Goal: Information Seeking & Learning: Learn about a topic

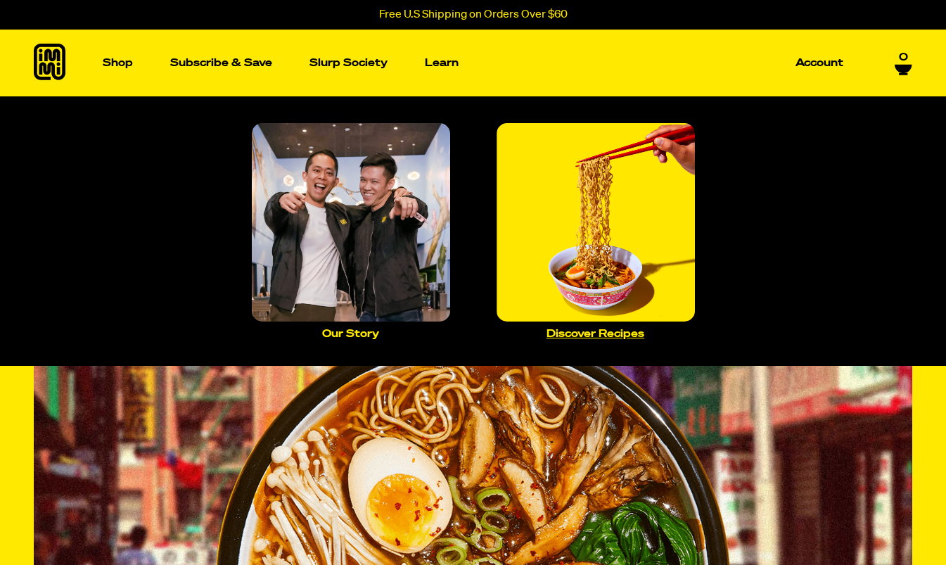
click at [596, 247] on img "Main navigation" at bounding box center [596, 222] width 198 height 198
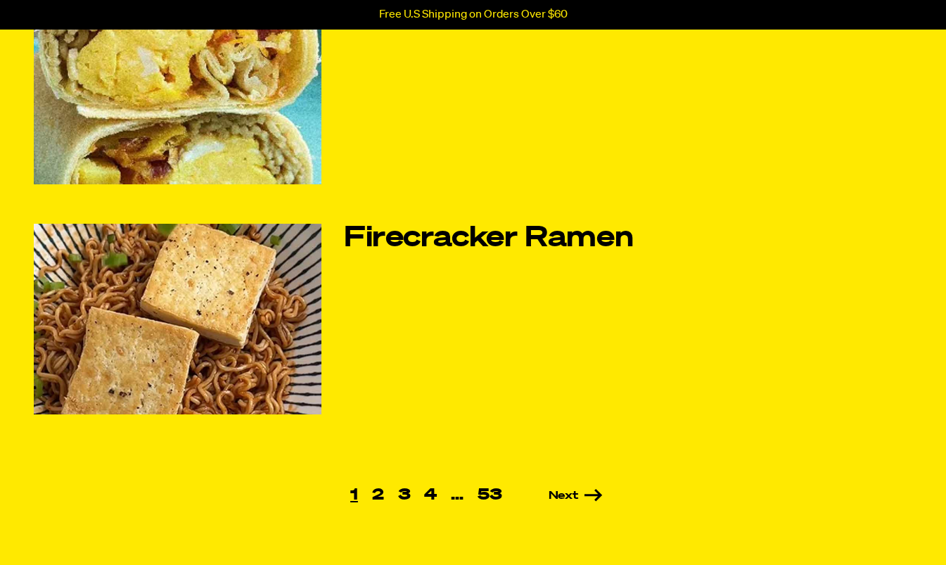
scroll to position [877, 0]
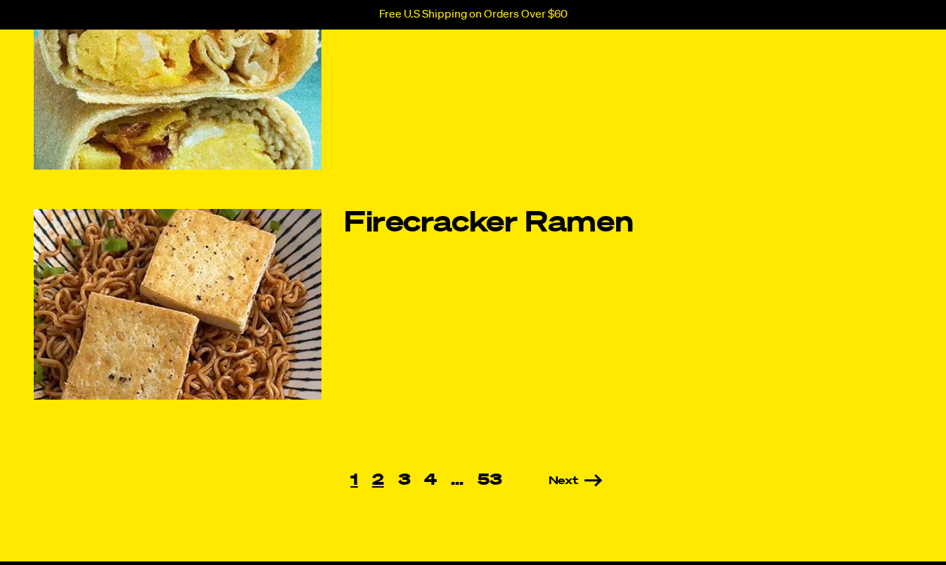
click at [378, 474] on link "2" at bounding box center [378, 480] width 26 height 15
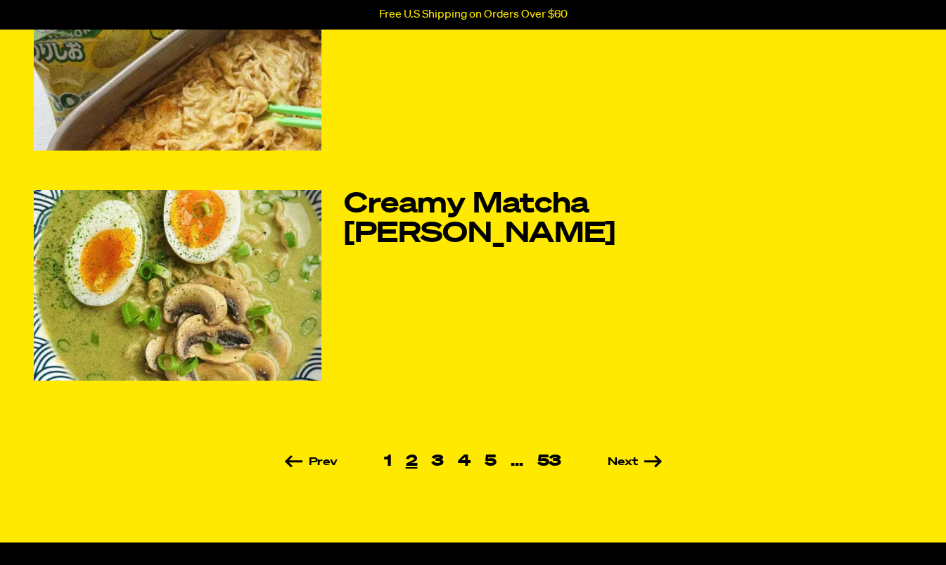
scroll to position [905, 0]
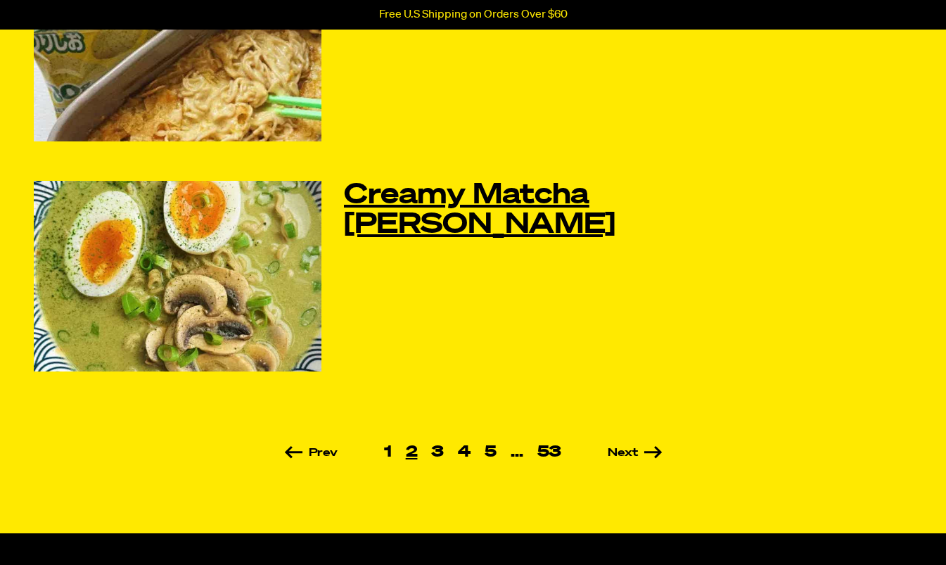
click at [409, 197] on link "Creamy Matcha Miso Ramen" at bounding box center [538, 210] width 388 height 59
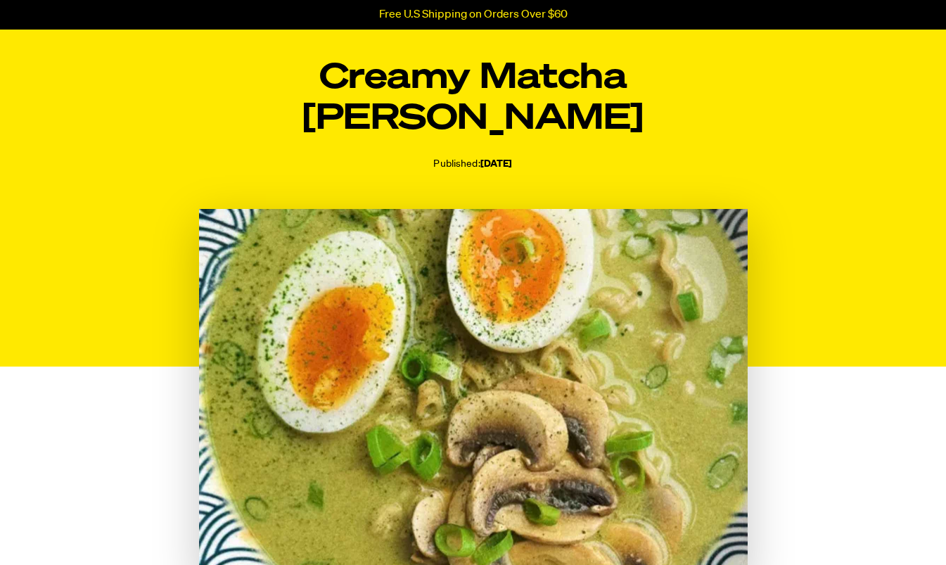
scroll to position [61, 0]
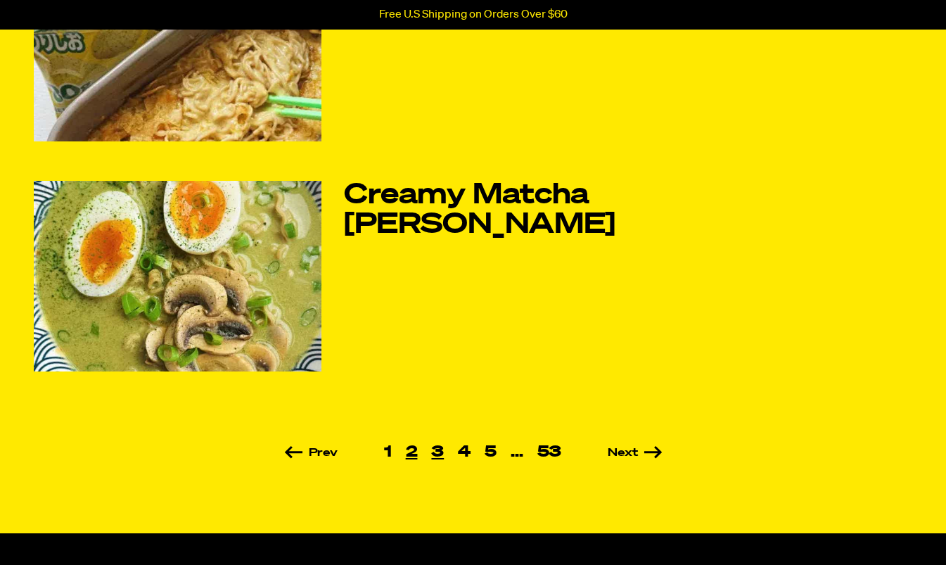
click at [442, 445] on link "3" at bounding box center [437, 452] width 27 height 15
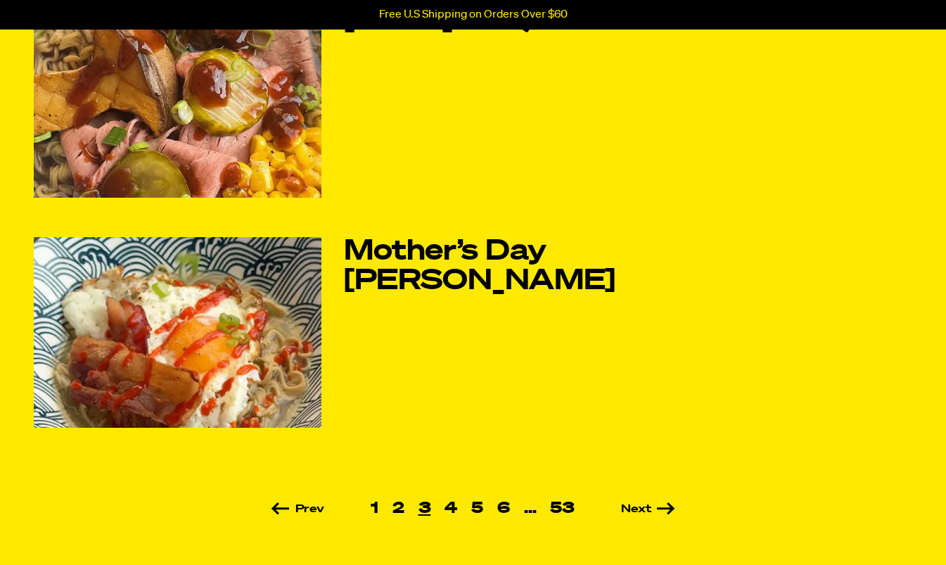
scroll to position [853, 0]
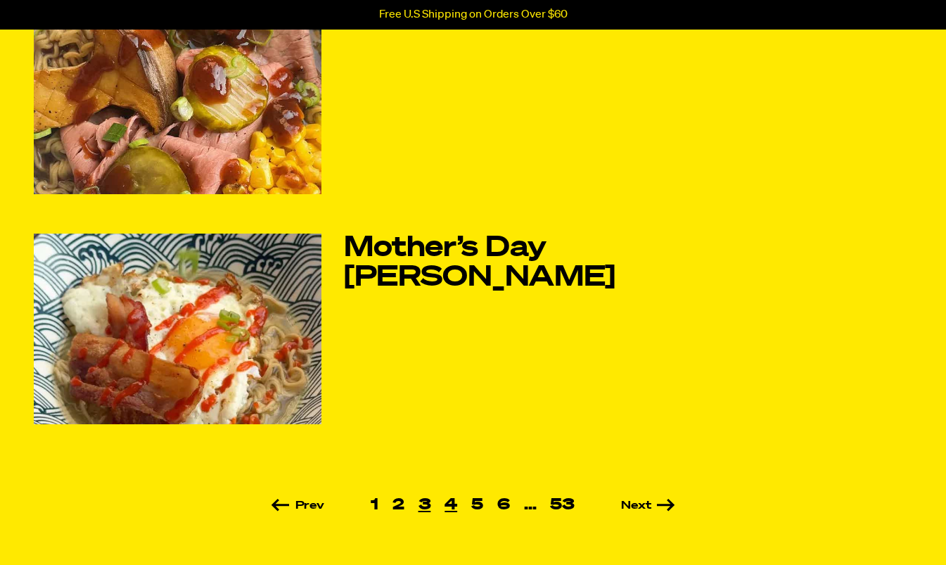
click at [457, 505] on link "4" at bounding box center [451, 504] width 27 height 15
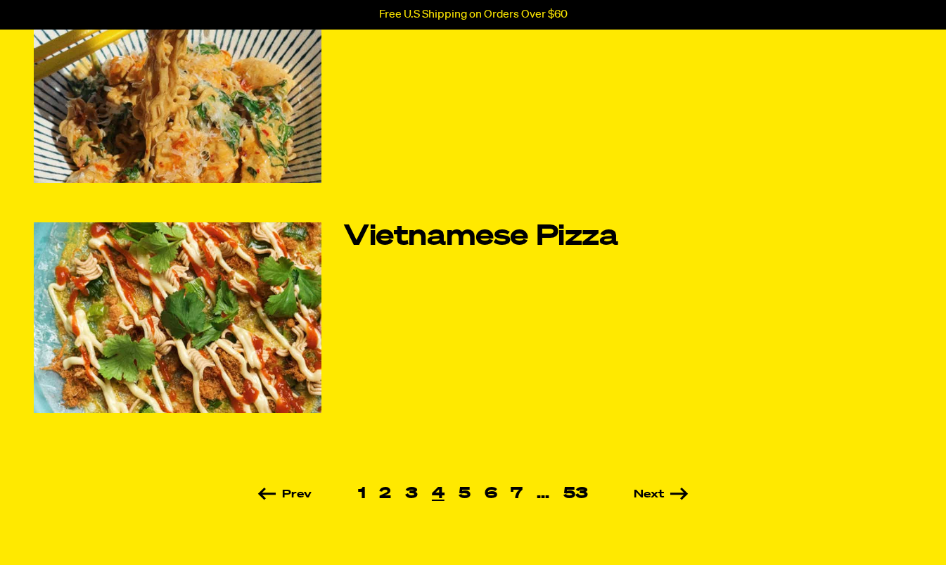
scroll to position [864, 0]
click at [461, 492] on link "5" at bounding box center [465, 493] width 26 height 15
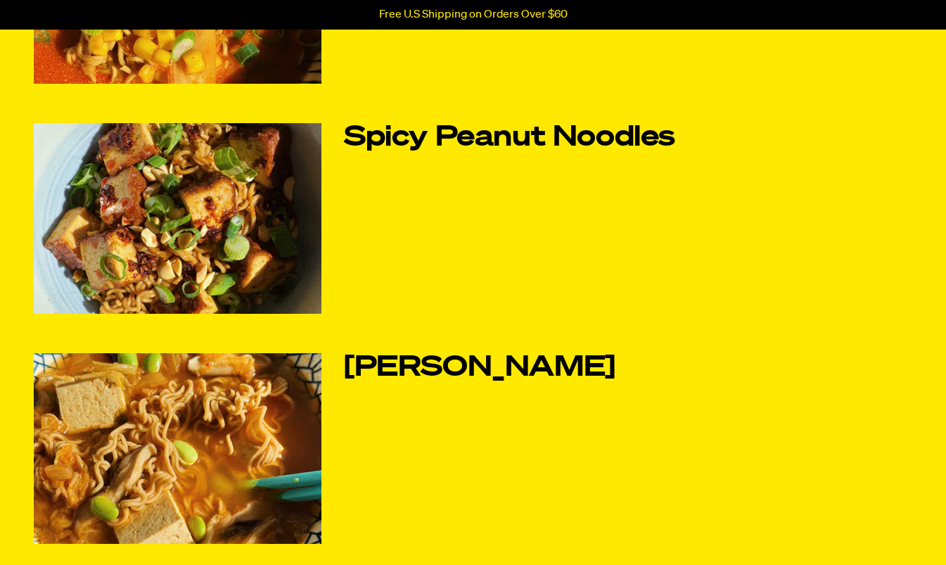
scroll to position [506, 0]
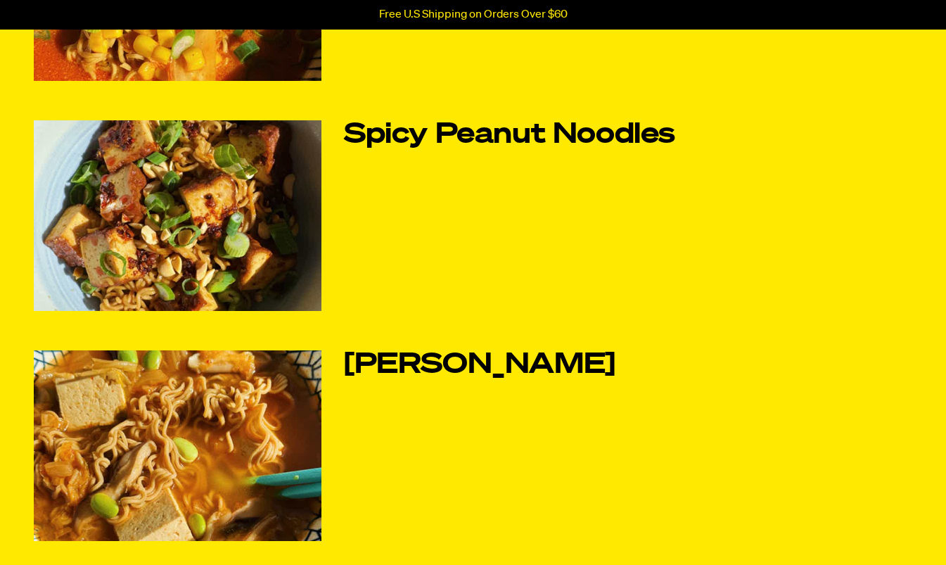
click at [217, 222] on img at bounding box center [178, 215] width 288 height 191
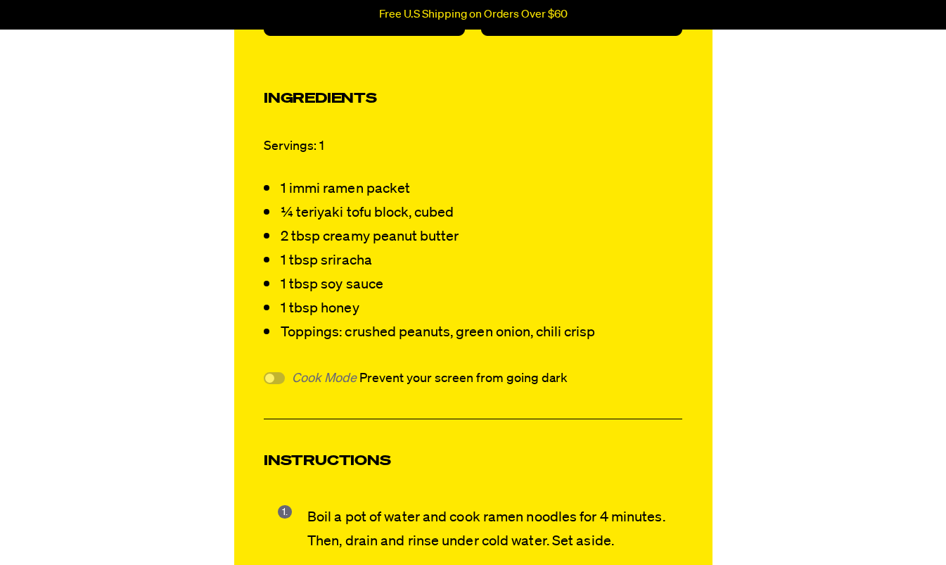
scroll to position [1413, 0]
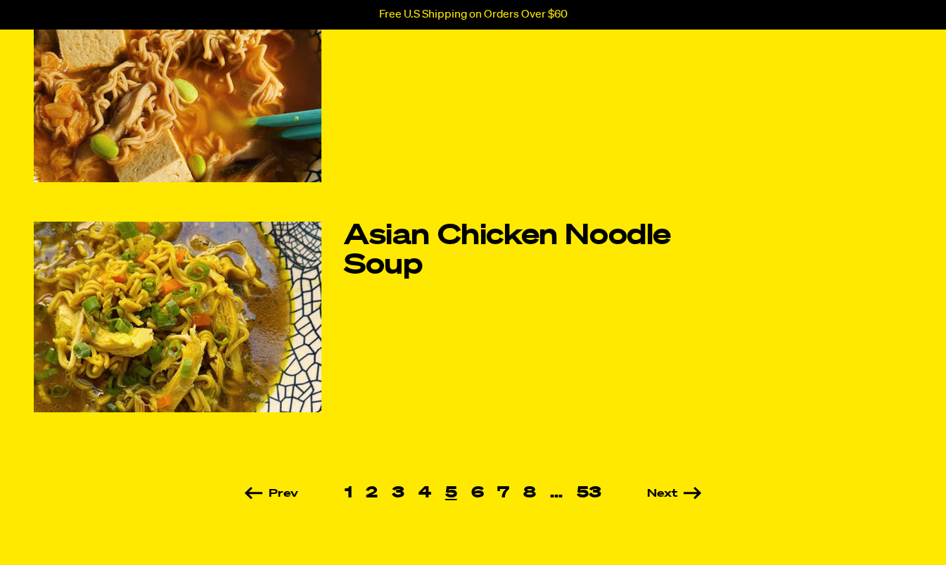
scroll to position [865, 0]
click at [476, 492] on link "6" at bounding box center [477, 492] width 27 height 15
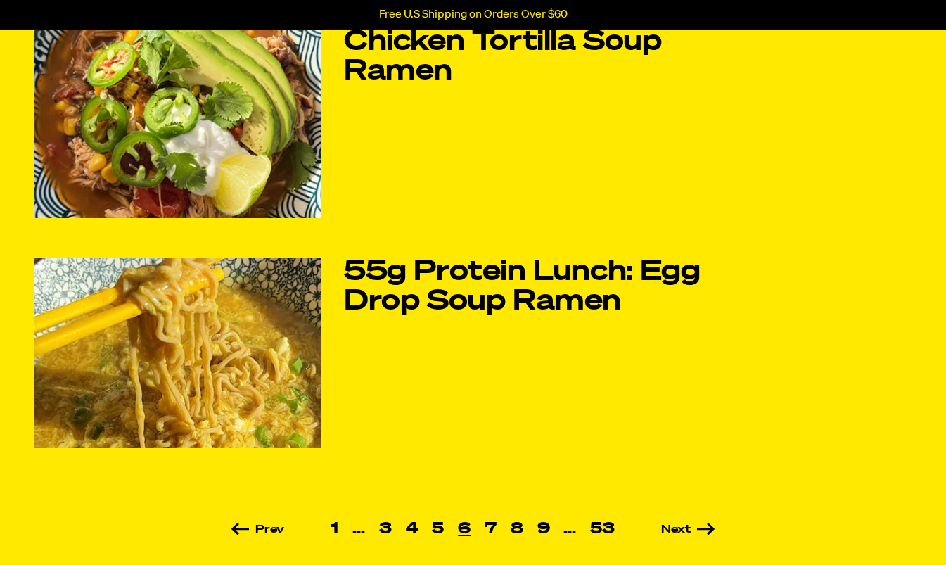
scroll to position [851, 0]
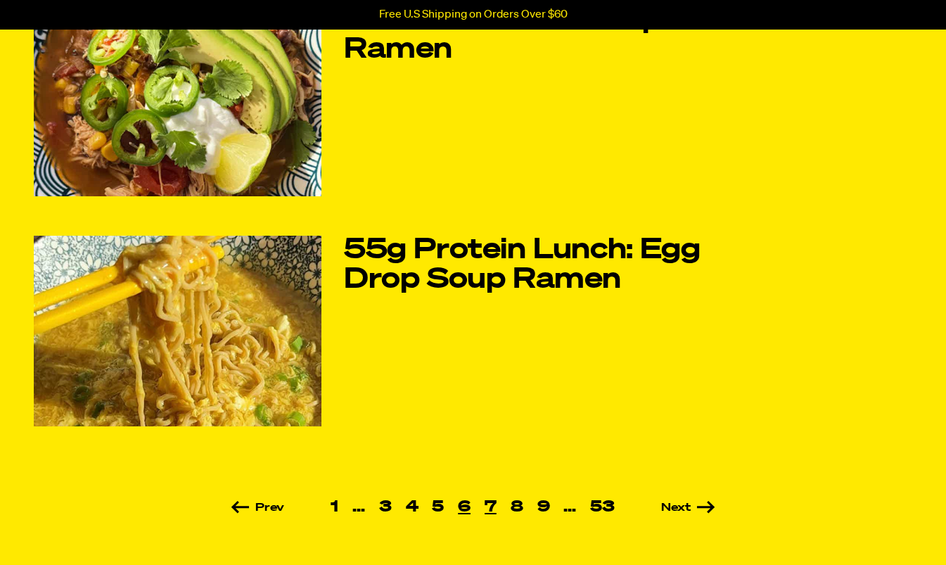
click at [492, 505] on link "7" at bounding box center [491, 506] width 26 height 15
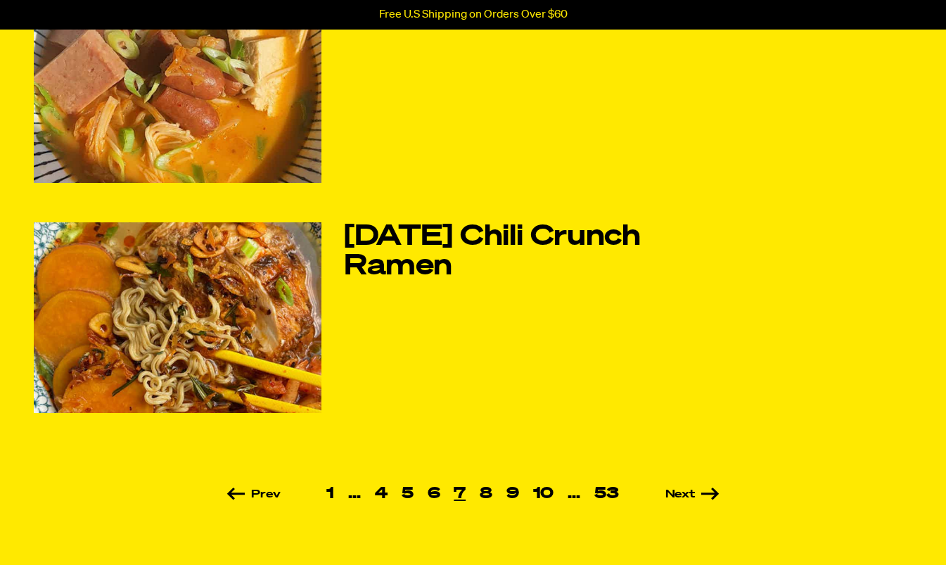
scroll to position [866, 0]
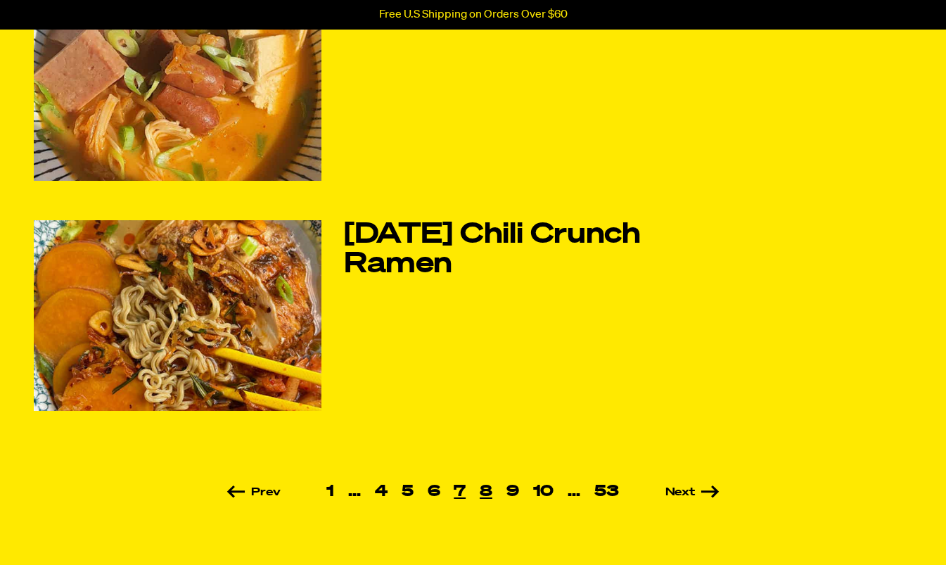
click at [487, 490] on link "8" at bounding box center [486, 491] width 27 height 15
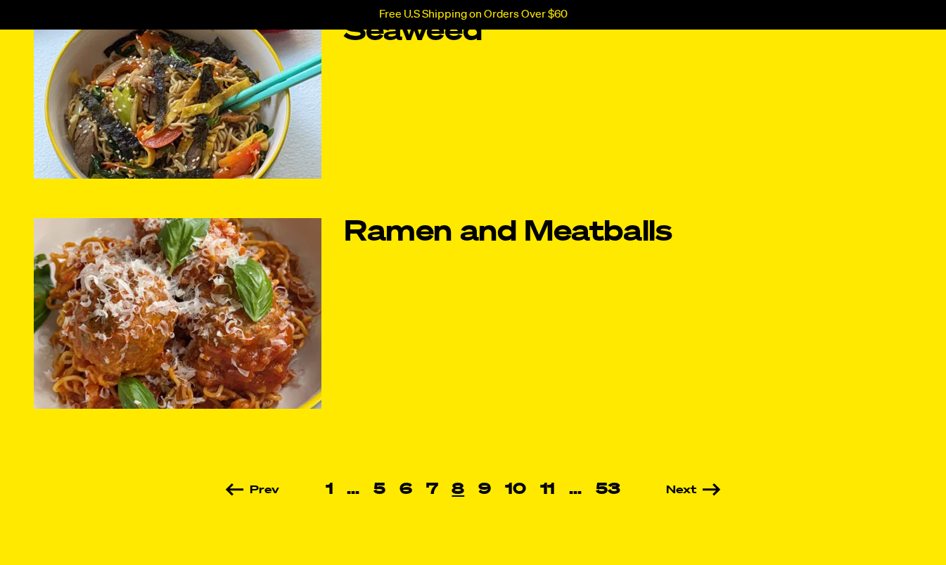
scroll to position [874, 0]
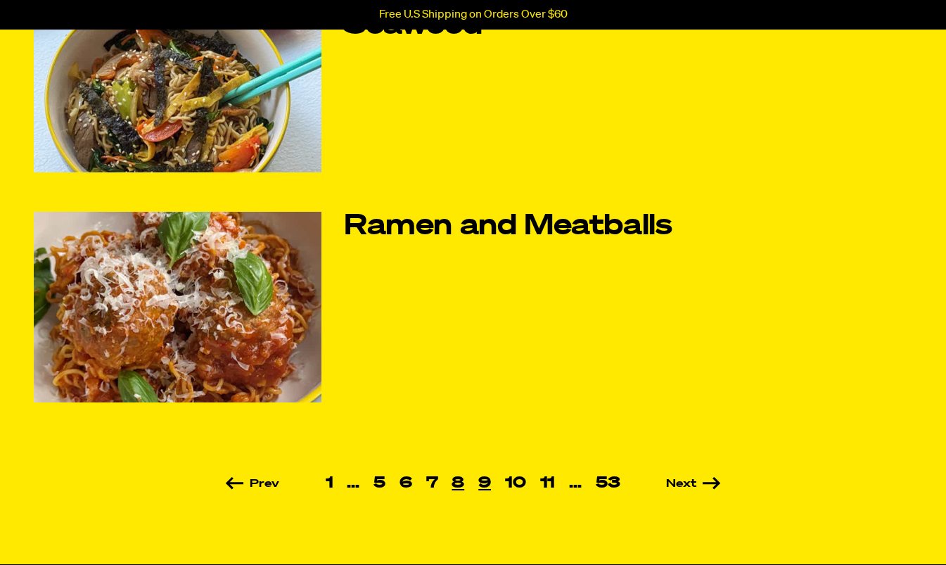
click at [480, 478] on link "9" at bounding box center [484, 483] width 27 height 15
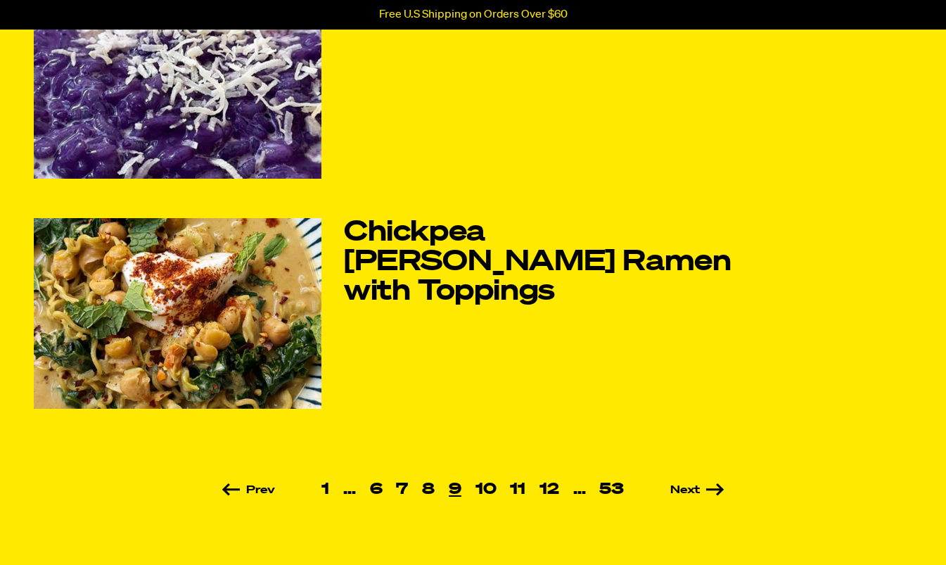
scroll to position [866, 0]
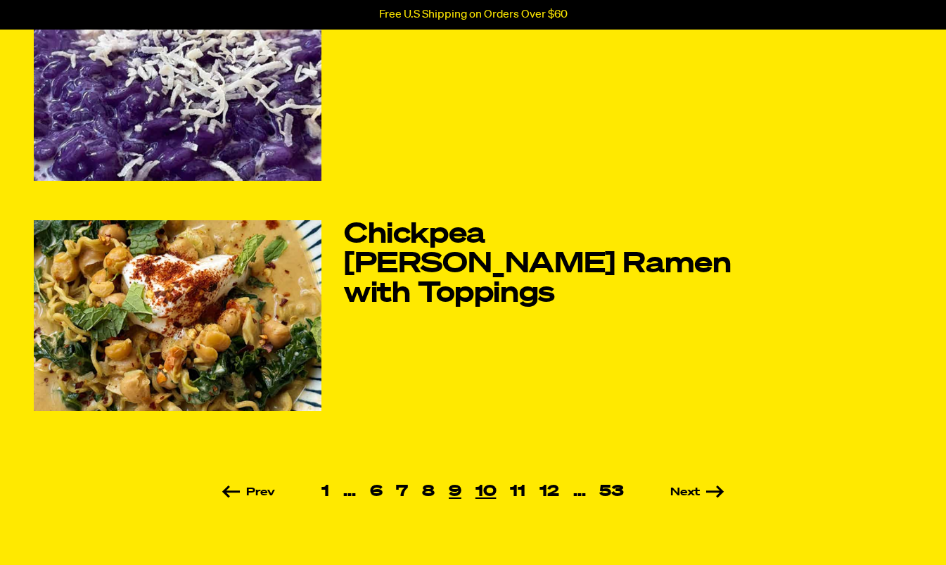
click at [485, 490] on link "10" at bounding box center [486, 491] width 35 height 15
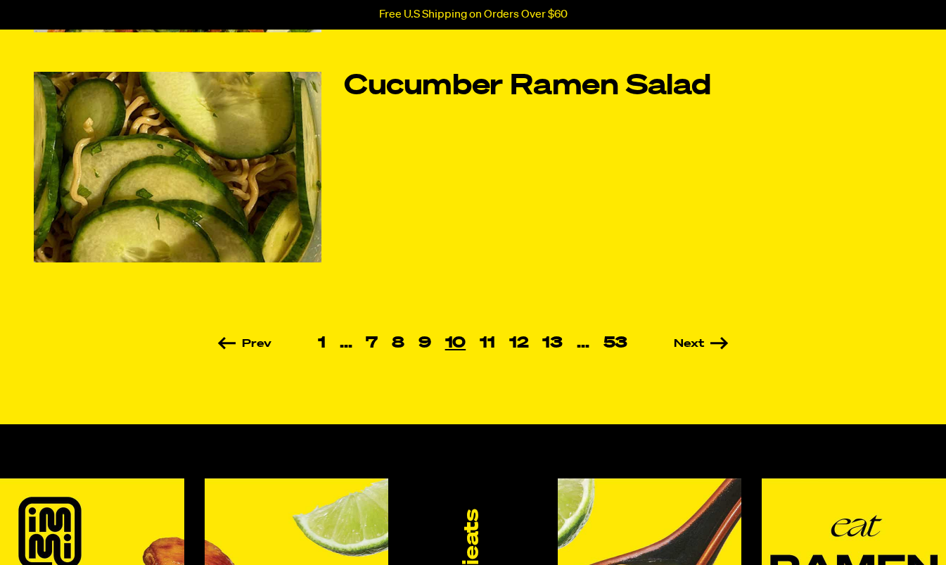
scroll to position [998, 0]
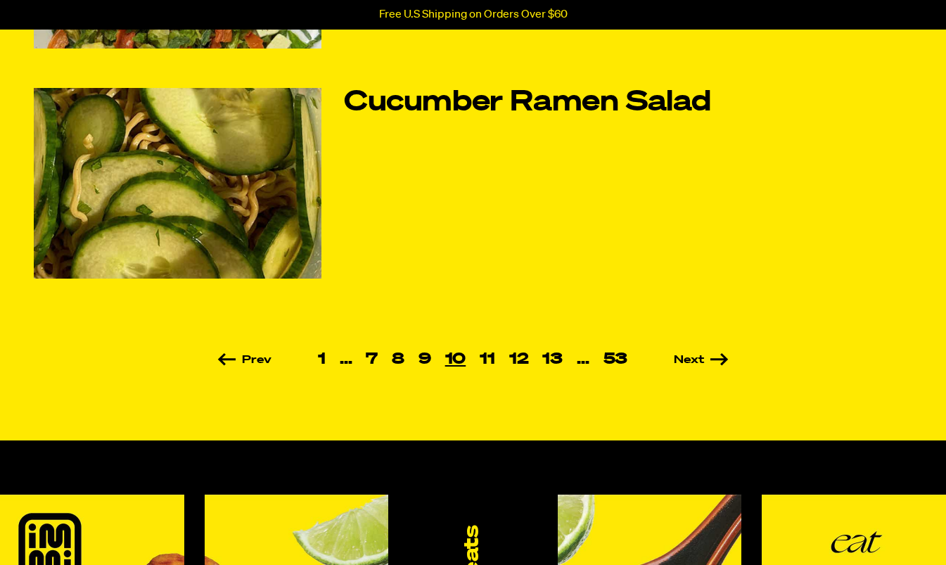
click at [487, 367] on link "11" at bounding box center [488, 359] width 30 height 15
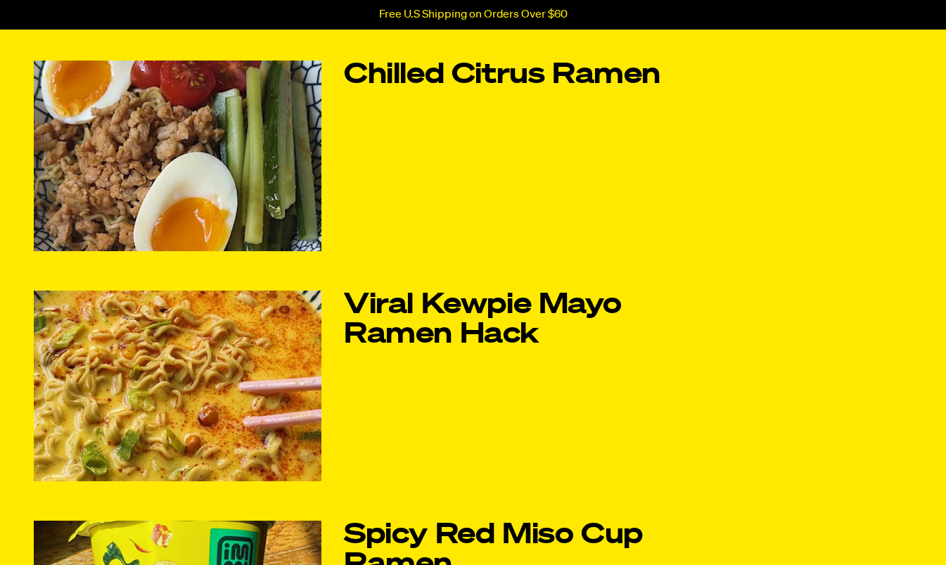
scroll to position [89, 0]
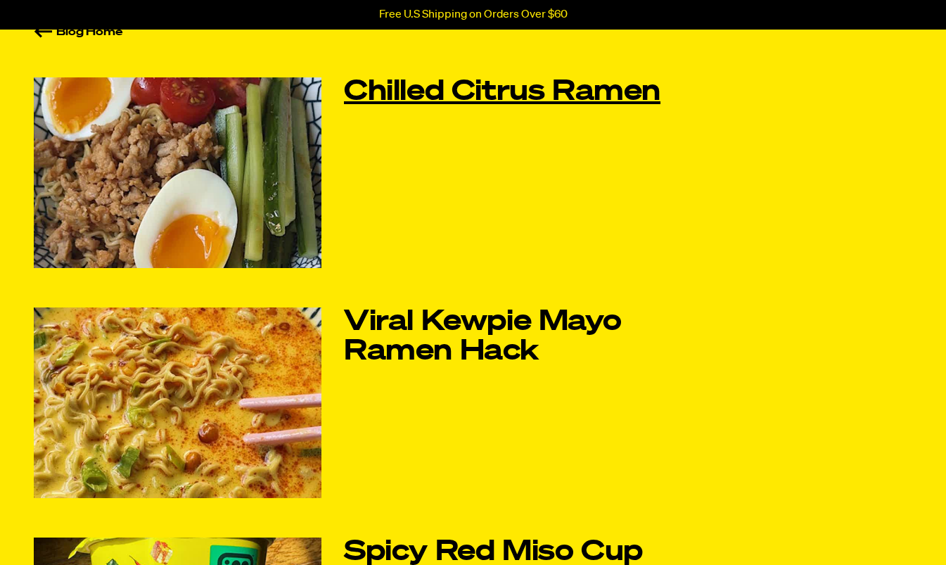
click at [469, 96] on link "Chilled Citrus Ramen" at bounding box center [538, 92] width 388 height 30
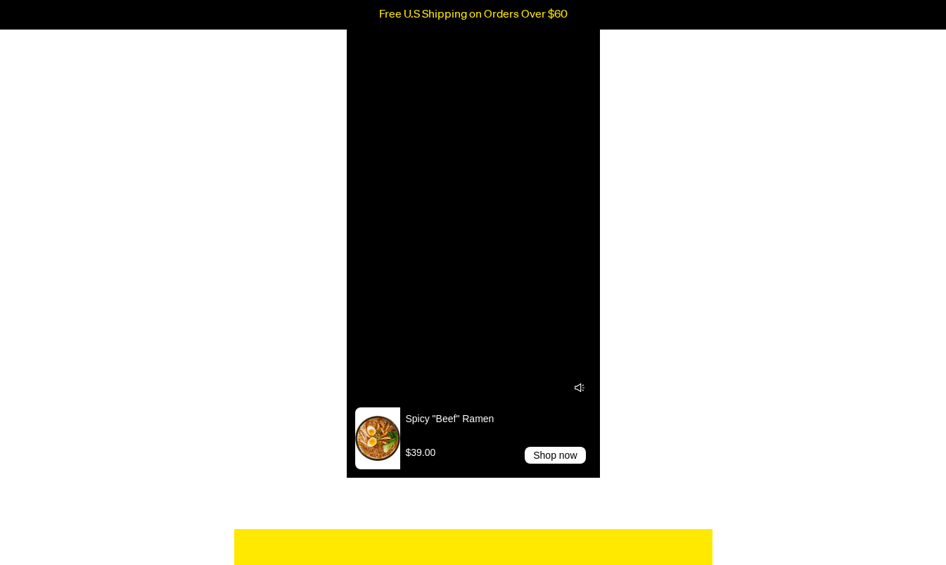
scroll to position [640, 0]
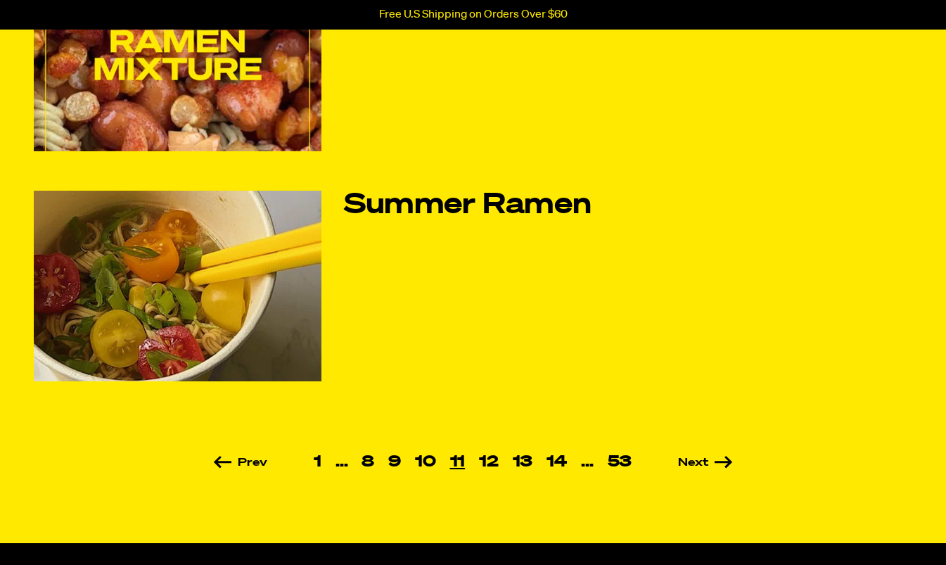
scroll to position [898, 0]
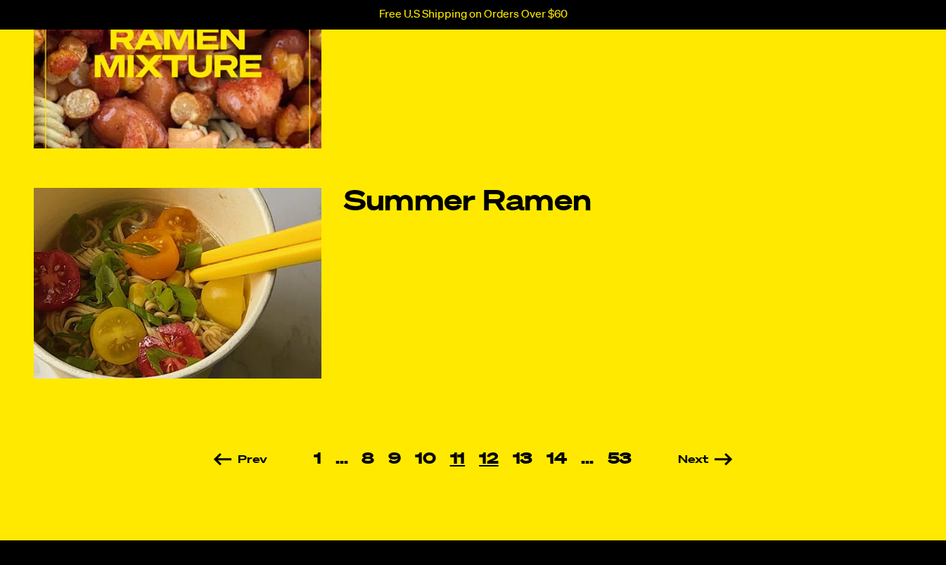
click at [497, 454] on link "12" at bounding box center [489, 459] width 34 height 15
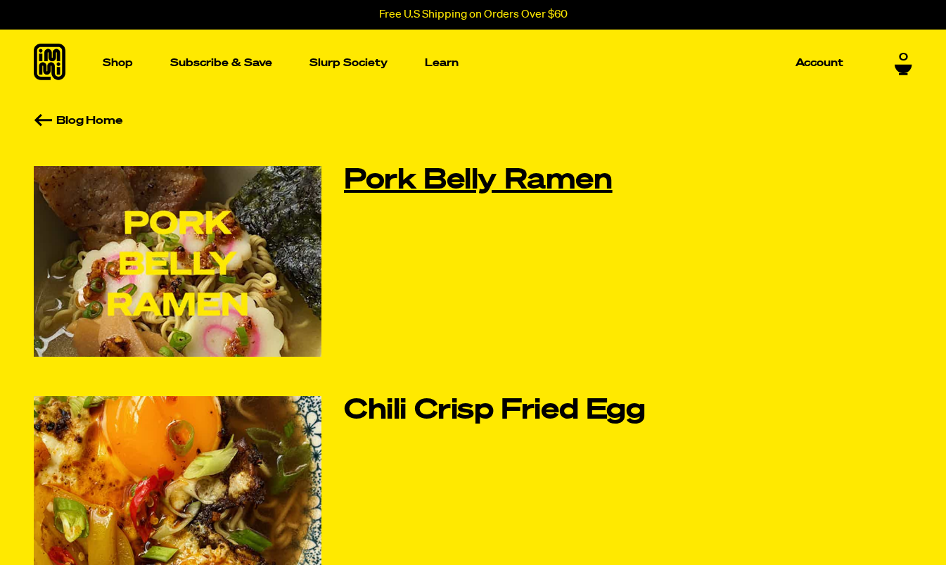
click at [423, 179] on link "Pork Belly Ramen" at bounding box center [538, 181] width 388 height 30
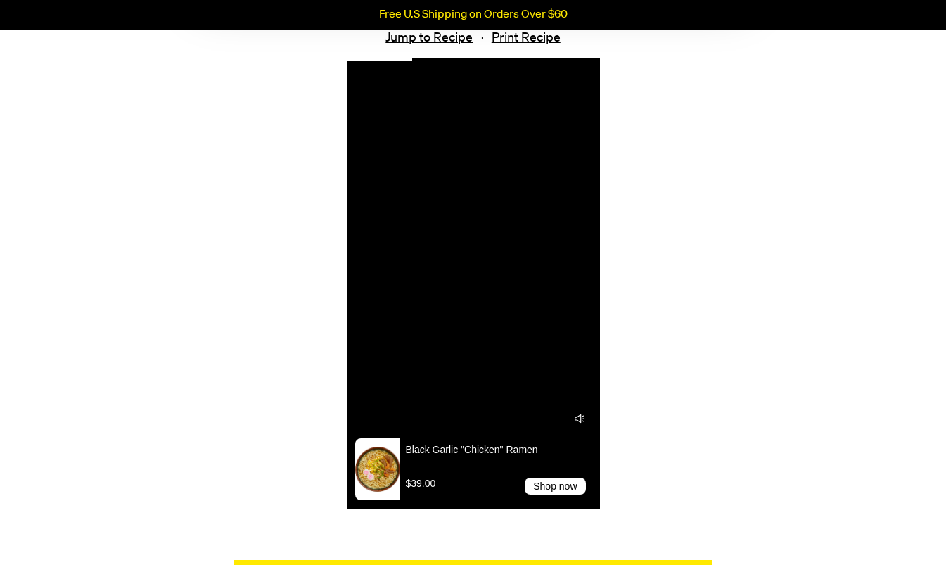
scroll to position [612, 0]
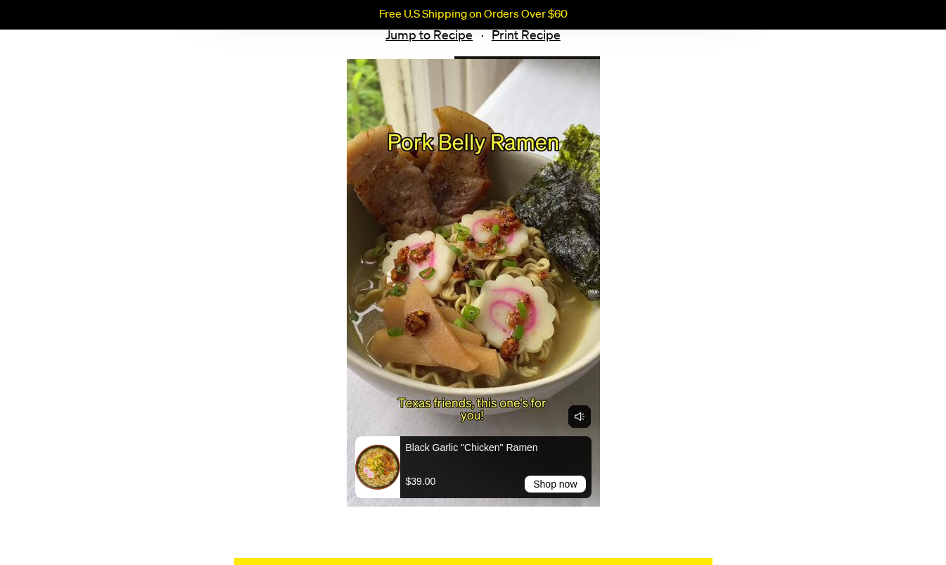
click at [579, 415] on rect "Toggle sound" at bounding box center [579, 416] width 23 height 23
click at [578, 415] on icon "Toggle sound" at bounding box center [579, 416] width 6 height 8
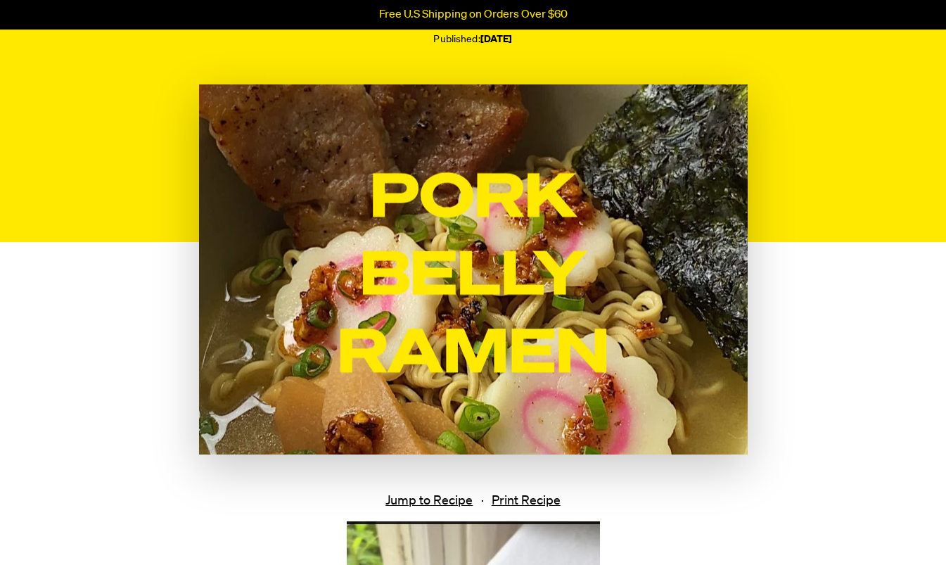
scroll to position [147, 0]
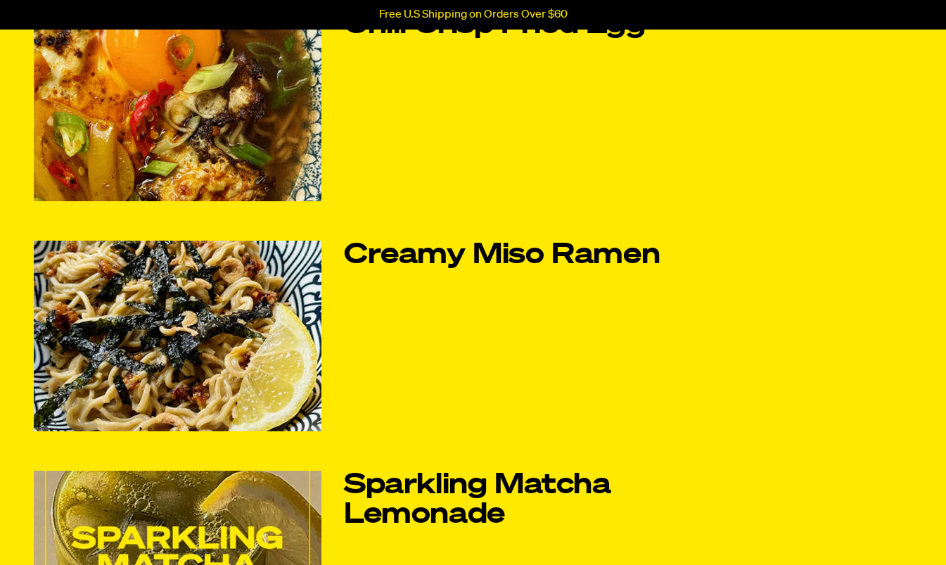
scroll to position [407, 0]
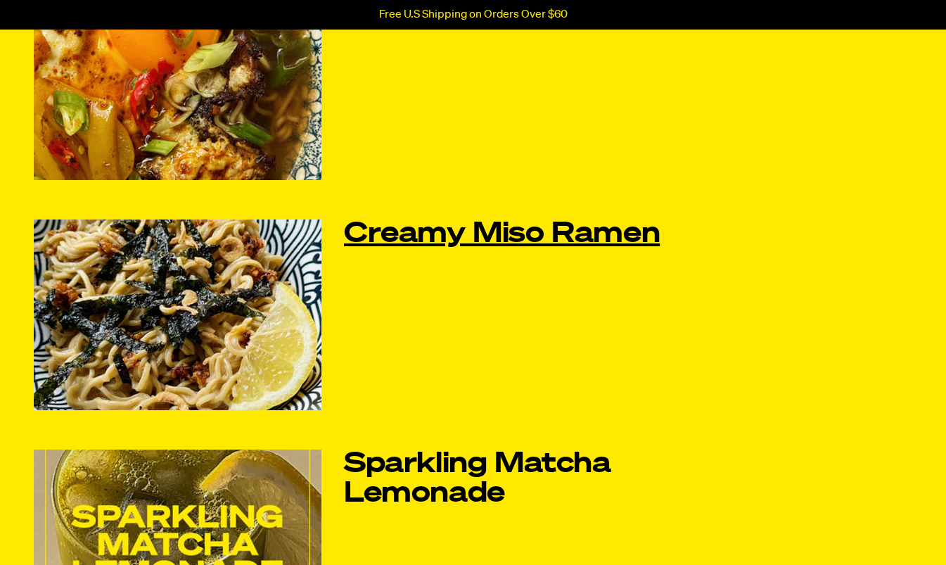
click at [473, 235] on link "Creamy Miso Ramen" at bounding box center [538, 234] width 388 height 30
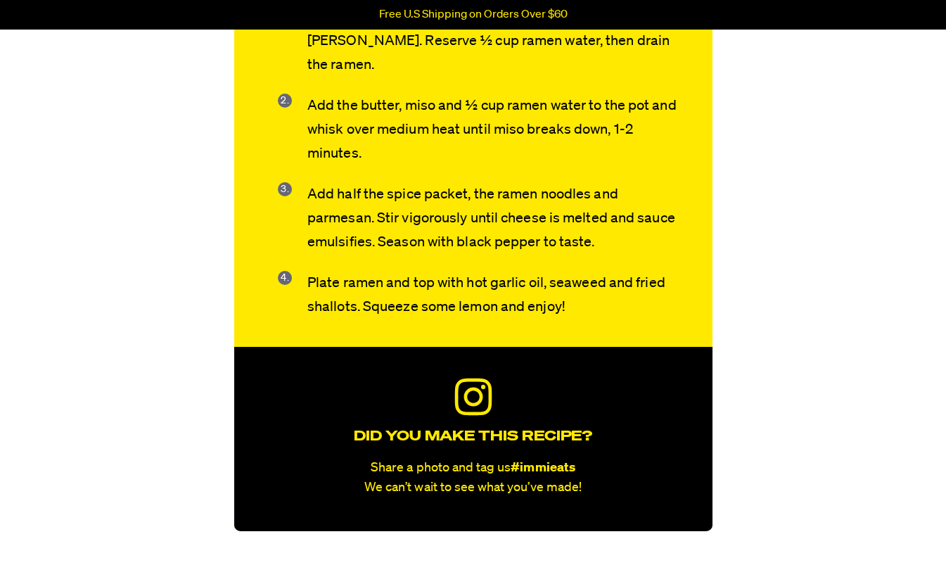
scroll to position [1975, 0]
